Goal: Transaction & Acquisition: Register for event/course

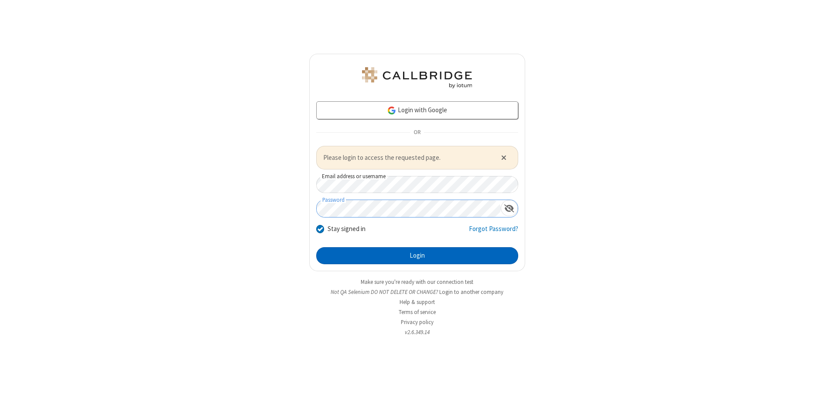
click at [417, 255] on button "Login" at bounding box center [417, 255] width 202 height 17
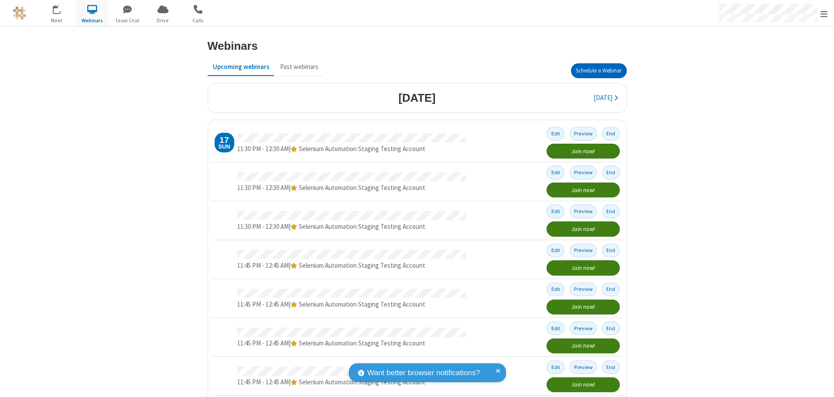
click at [595, 71] on button "Schedule a Webinar" at bounding box center [599, 70] width 56 height 15
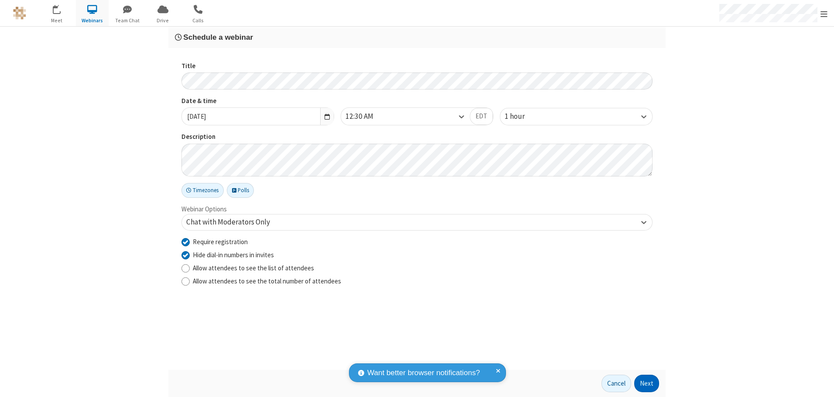
click at [647, 383] on button "Next" at bounding box center [647, 382] width 25 height 17
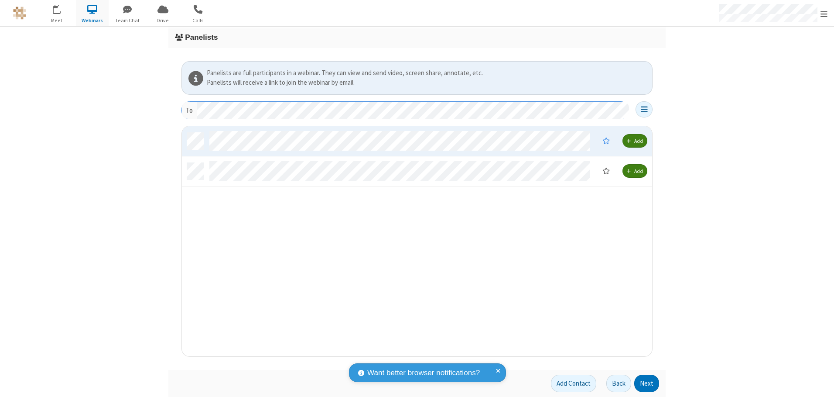
scroll to position [223, 464]
click at [647, 383] on button "Next" at bounding box center [647, 382] width 25 height 17
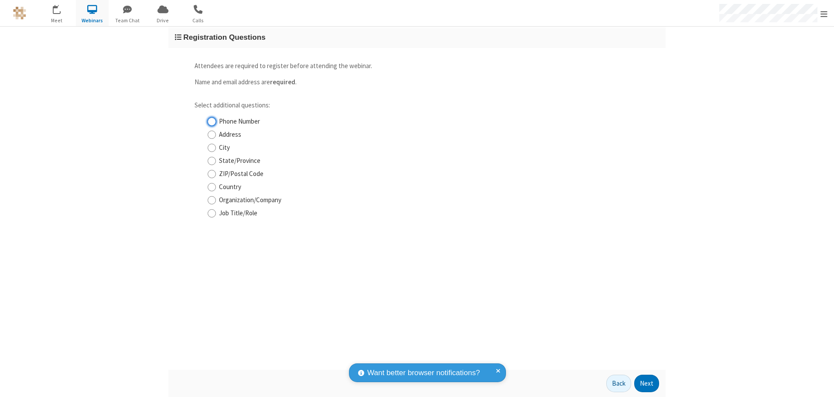
click at [212, 121] on input "Phone Number" at bounding box center [212, 121] width 8 height 9
checkbox input "true"
click at [647, 383] on button "Next" at bounding box center [647, 382] width 25 height 17
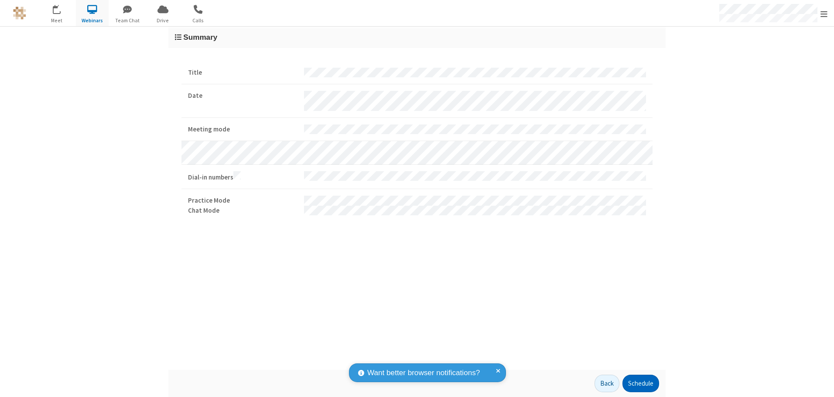
click at [641, 383] on button "Schedule" at bounding box center [641, 382] width 37 height 17
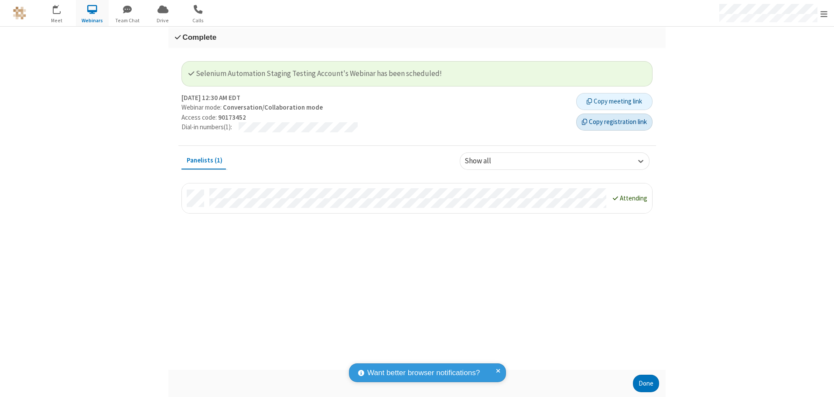
click at [615, 122] on button "Copy registration link" at bounding box center [615, 121] width 76 height 17
click at [646, 383] on button "Done" at bounding box center [646, 382] width 26 height 17
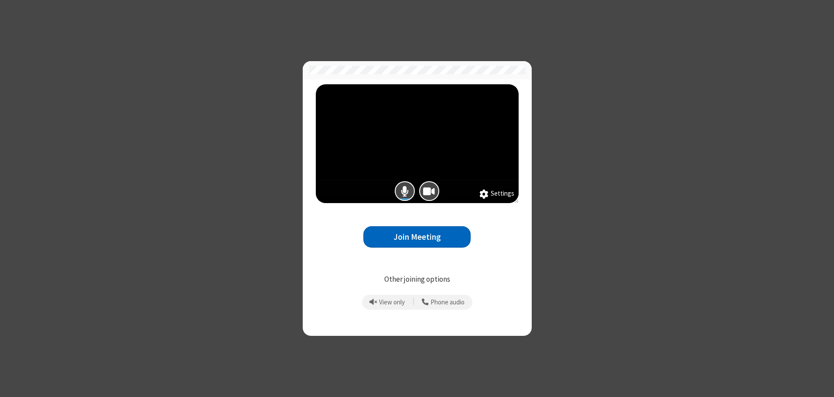
click at [417, 237] on button "Join Meeting" at bounding box center [417, 236] width 107 height 21
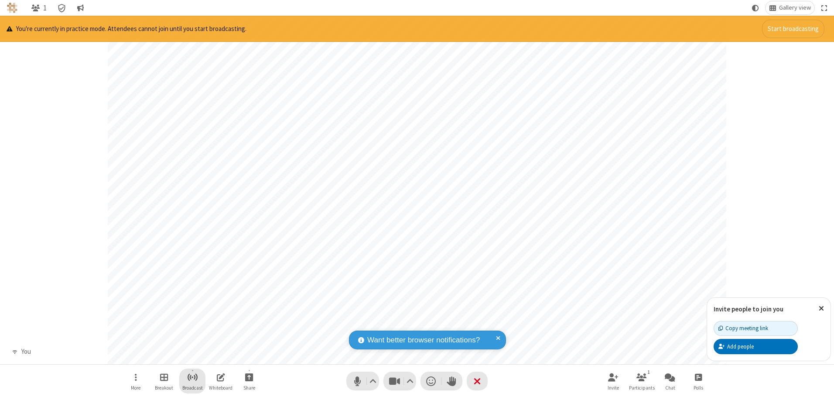
click at [192, 377] on span "Start broadcast" at bounding box center [192, 376] width 11 height 11
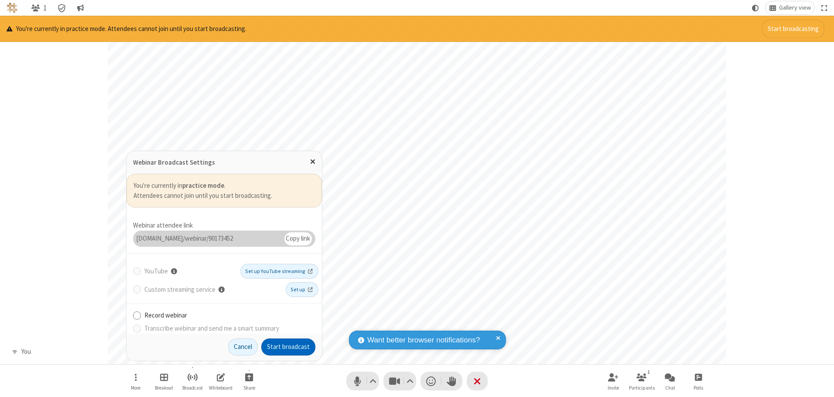
click at [288, 347] on button "Start broadcast" at bounding box center [288, 346] width 54 height 17
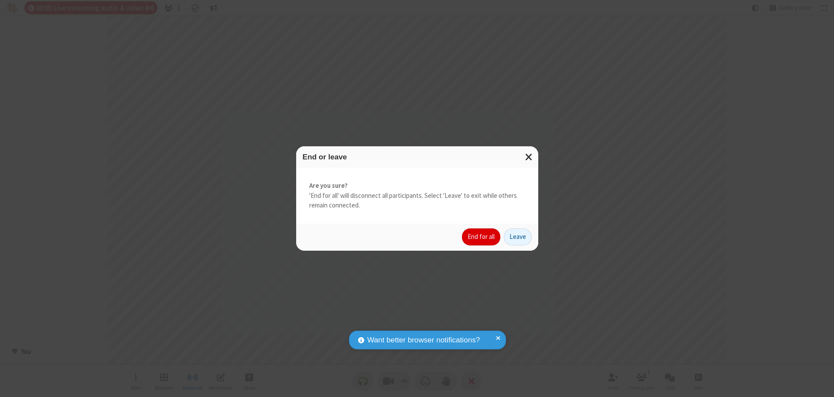
click at [482, 237] on button "End for all" at bounding box center [481, 236] width 38 height 17
